Goal: Information Seeking & Learning: Learn about a topic

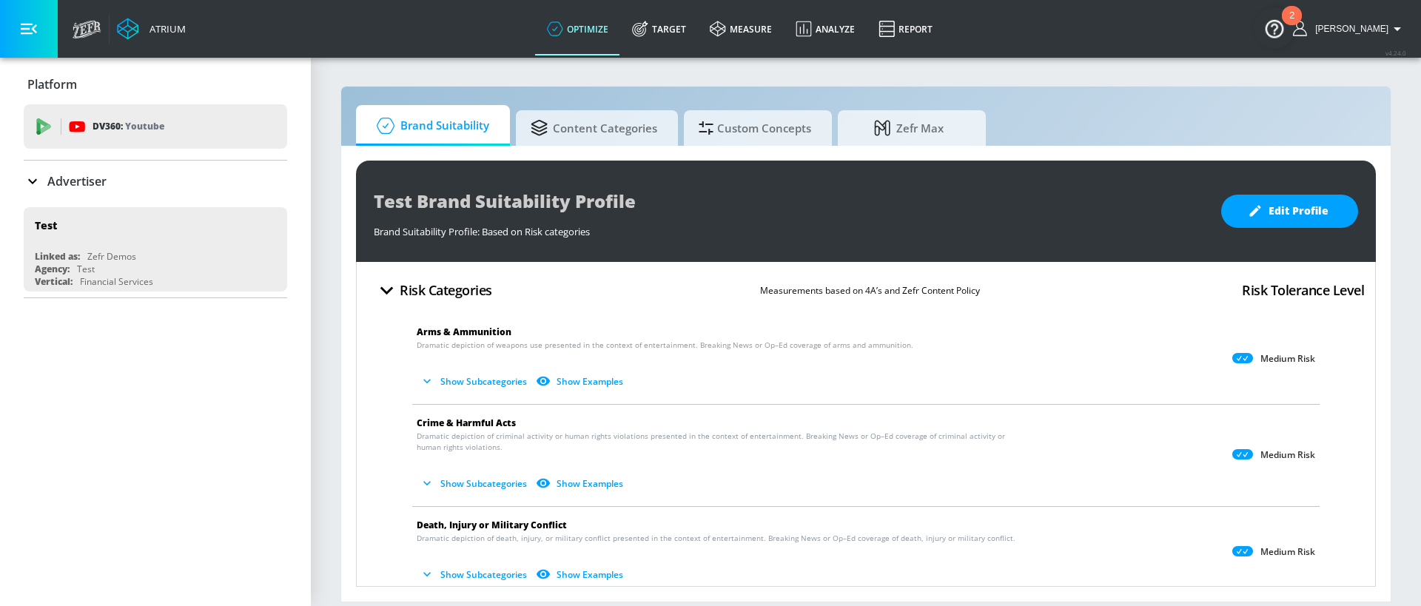
click at [447, 398] on li "Arms & Ammunition Dramatic depiction of weapons use presented in the context of…" at bounding box center [866, 359] width 922 height 90
click at [446, 384] on button "Show Subcategories" at bounding box center [475, 381] width 116 height 24
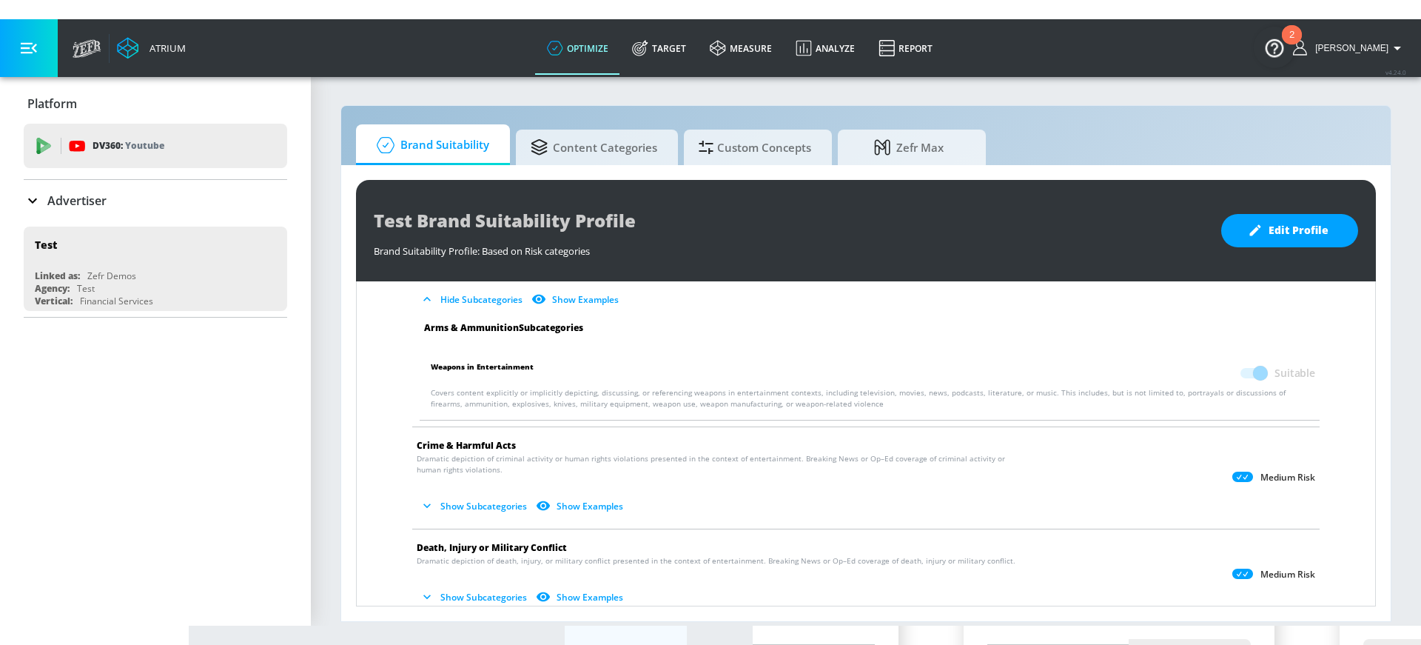
scroll to position [99, 0]
